Goal: Find specific page/section: Find specific page/section

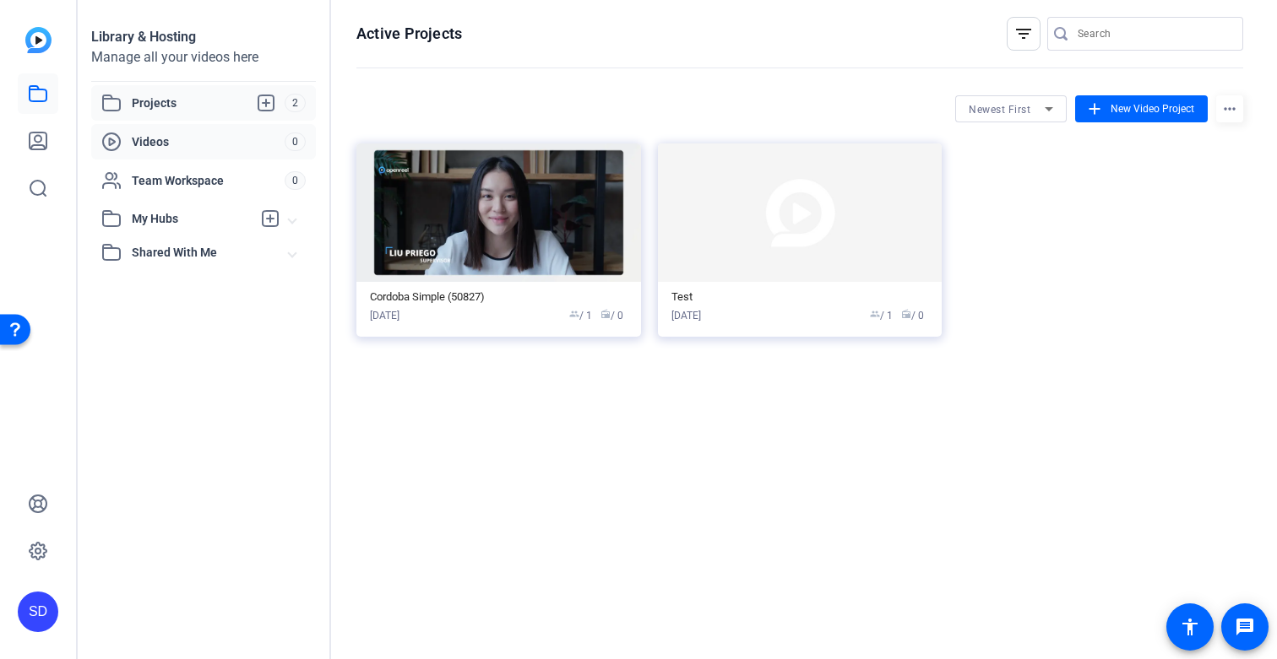
click at [151, 147] on span "Videos" at bounding box center [208, 141] width 153 height 17
